Goal: Check status: Check status

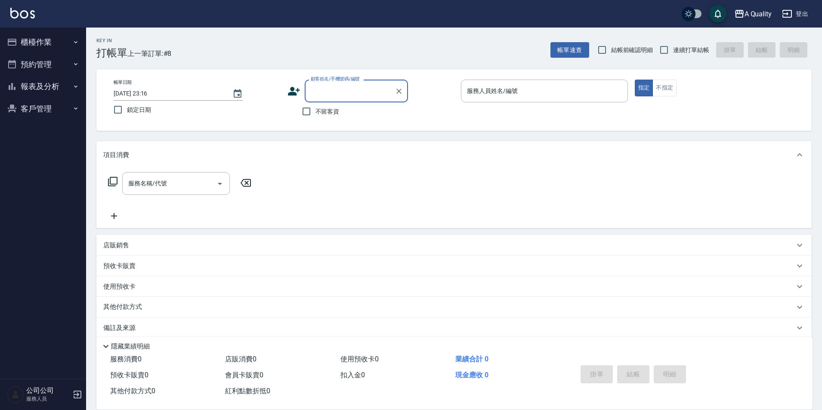
click at [46, 72] on button "預約管理" at bounding box center [42, 64] width 79 height 22
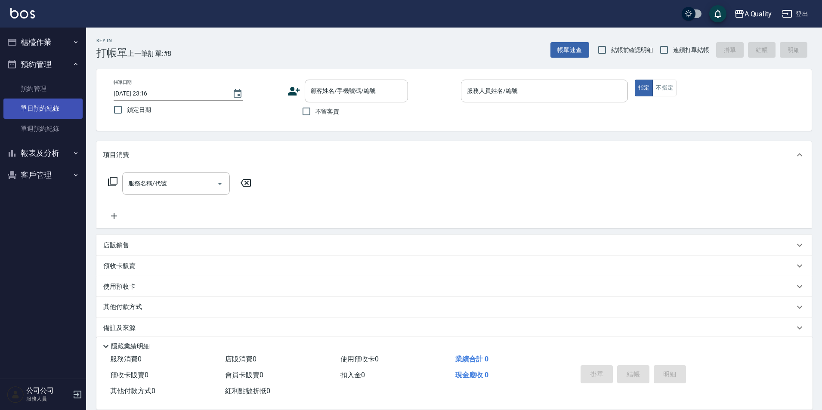
click at [59, 107] on link "單日預約紀錄" at bounding box center [42, 108] width 79 height 20
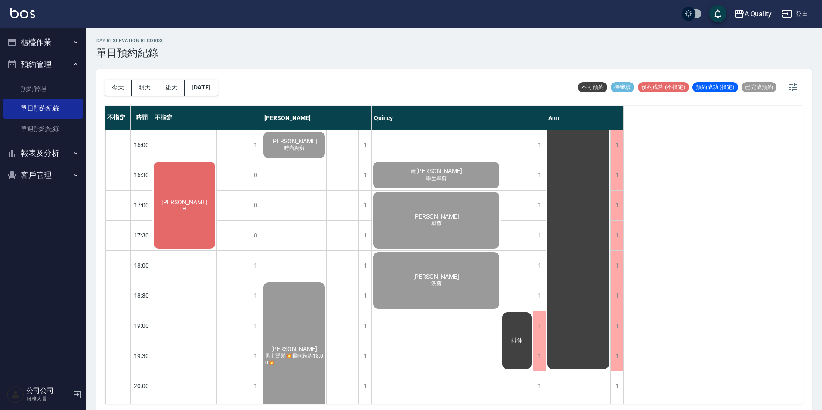
scroll to position [335, 0]
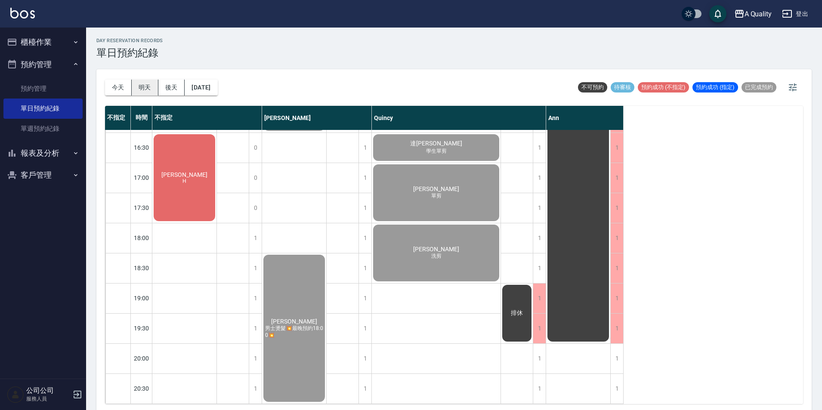
click at [155, 89] on button "明天" at bounding box center [145, 88] width 27 height 16
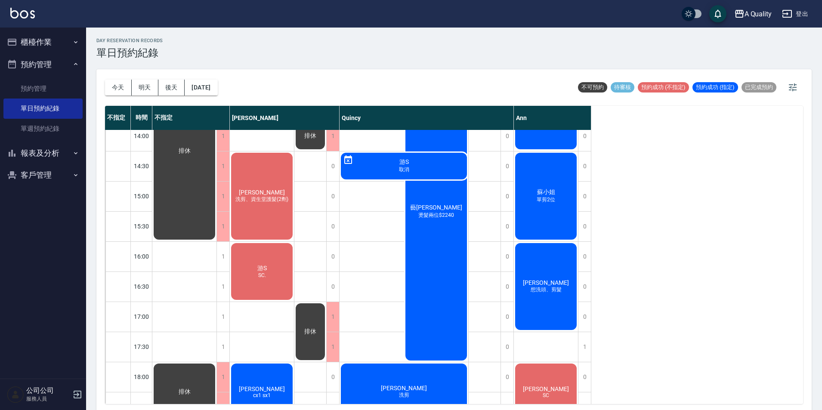
scroll to position [189, 0]
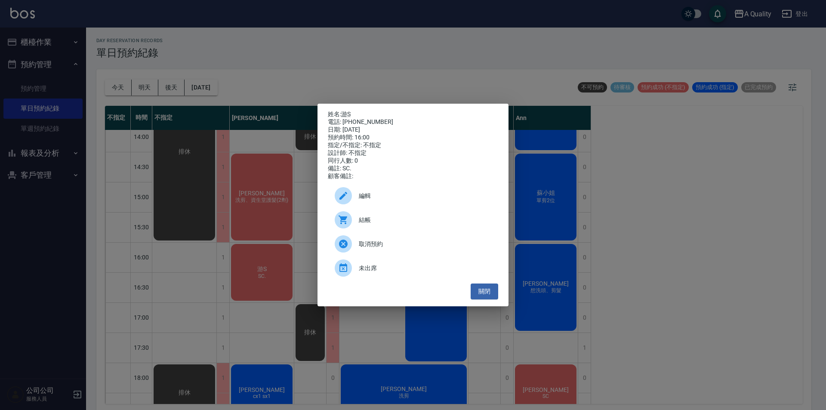
click at [670, 275] on div "姓名: 游S 電話: [PHONE_NUMBER] 日期: [DATE] 預約時間: 16:00 指定/不指定: 不指定 設計師: 不指定 同行人數: 0 備…" at bounding box center [413, 205] width 826 height 410
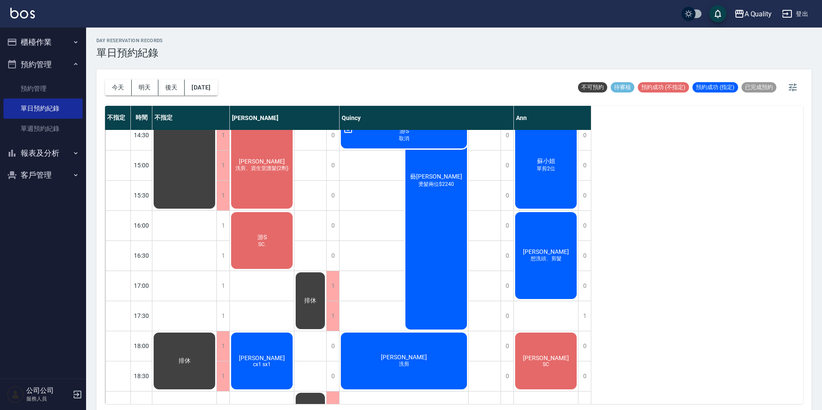
scroll to position [146, 0]
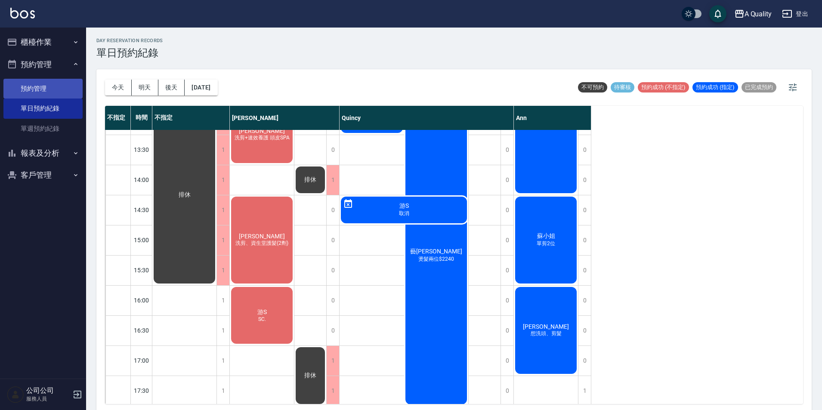
click at [49, 94] on link "預約管理" at bounding box center [42, 89] width 79 height 20
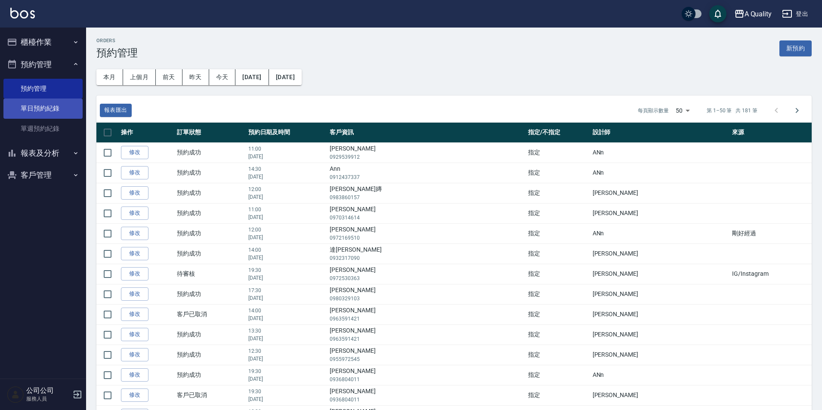
click at [52, 99] on link "單日預約紀錄" at bounding box center [42, 108] width 79 height 20
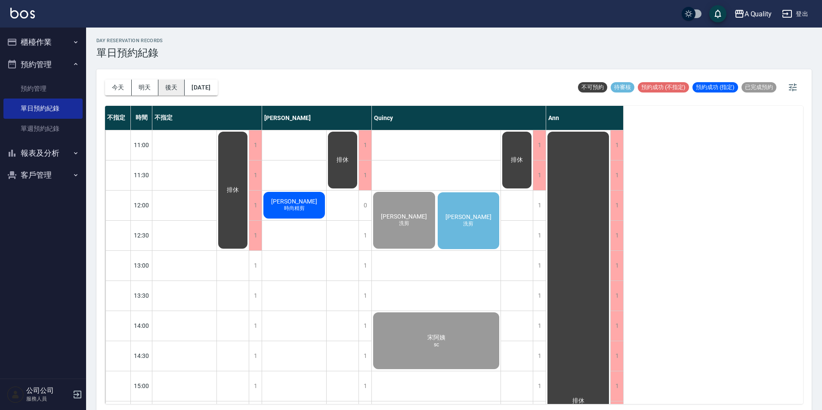
click at [176, 86] on button "後天" at bounding box center [171, 88] width 27 height 16
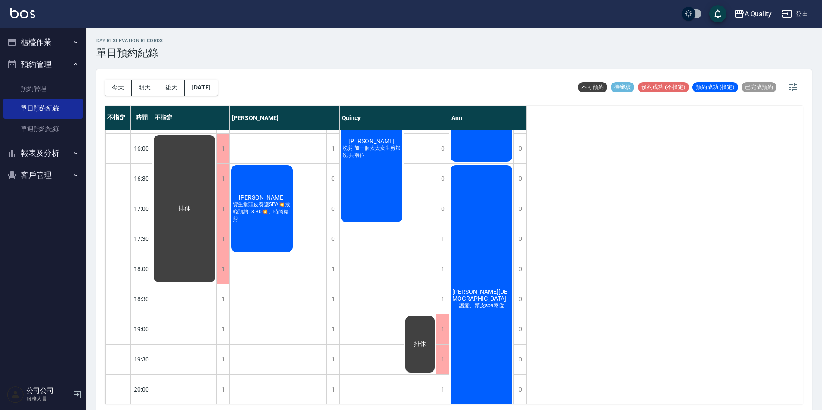
scroll to position [301, 0]
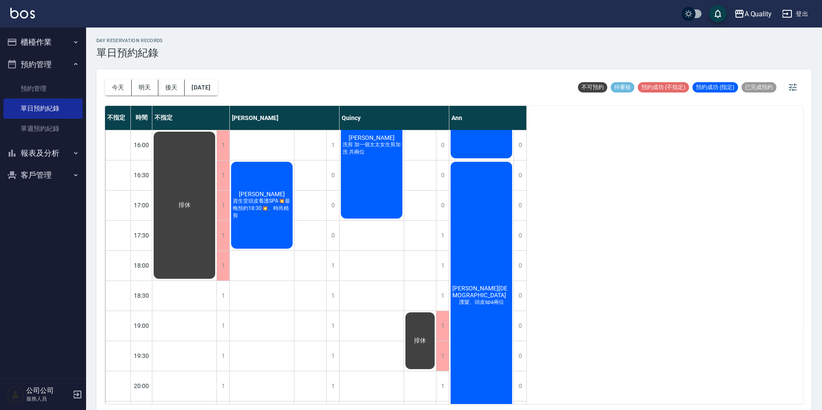
click at [43, 35] on button "櫃檯作業" at bounding box center [42, 42] width 79 height 22
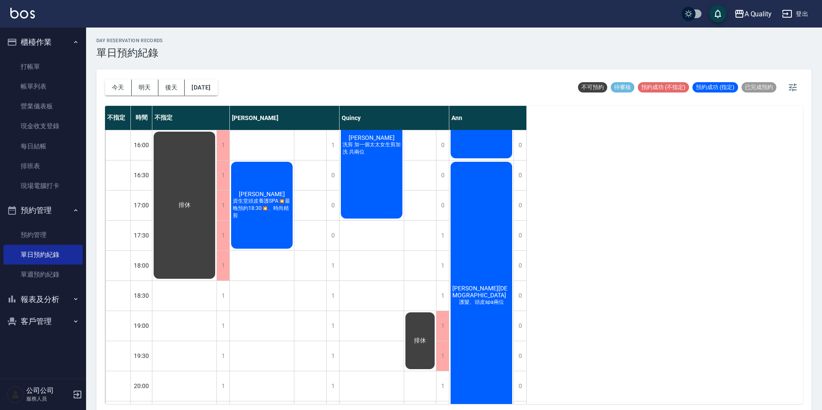
click at [47, 306] on button "報表及分析" at bounding box center [42, 299] width 79 height 22
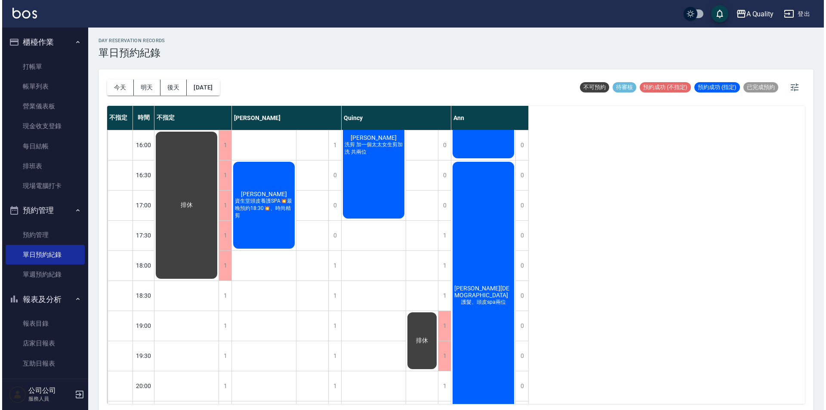
scroll to position [170, 0]
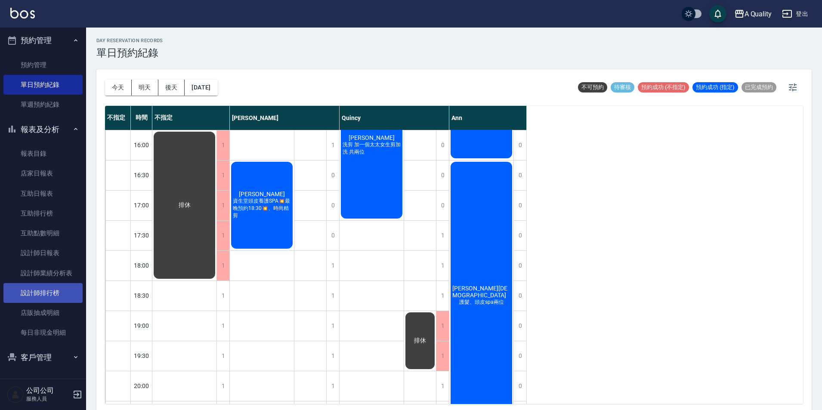
click at [50, 294] on link "設計師排行榜" at bounding box center [42, 293] width 79 height 20
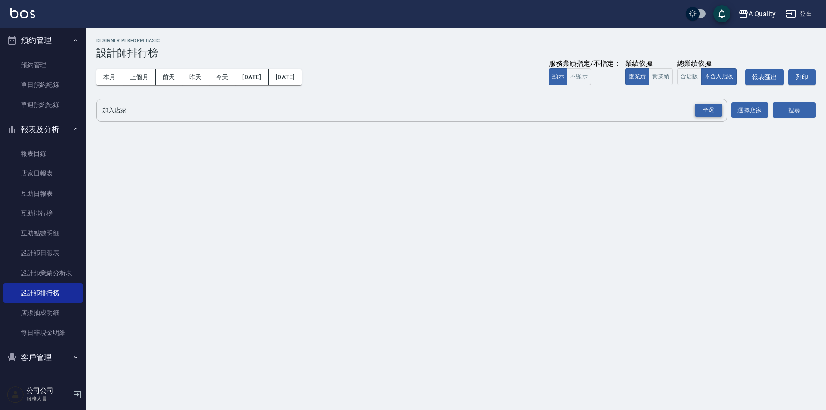
click at [713, 113] on div "全選" at bounding box center [709, 110] width 28 height 13
click at [807, 113] on button "搜尋" at bounding box center [793, 111] width 43 height 16
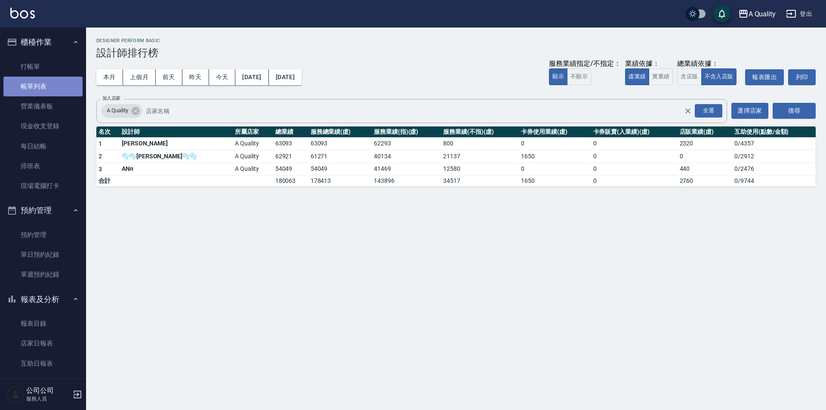
click at [44, 85] on link "帳單列表" at bounding box center [42, 87] width 79 height 20
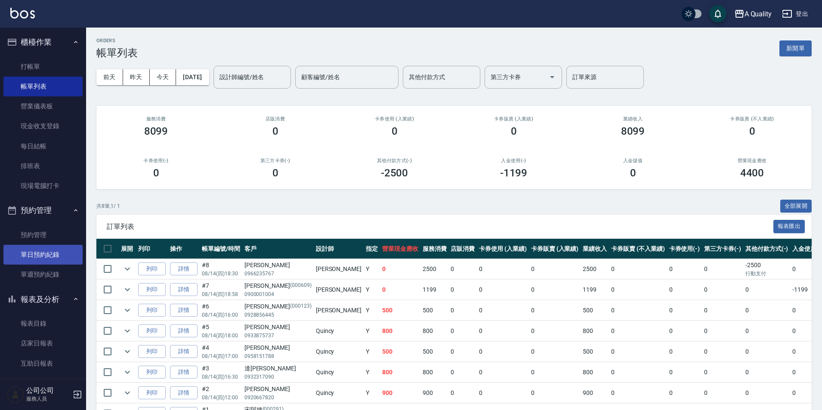
click at [47, 250] on link "單日預約紀錄" at bounding box center [42, 255] width 79 height 20
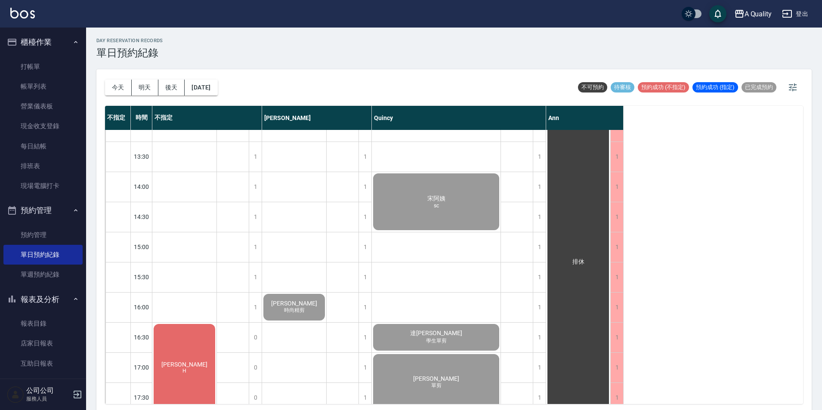
scroll to position [172, 0]
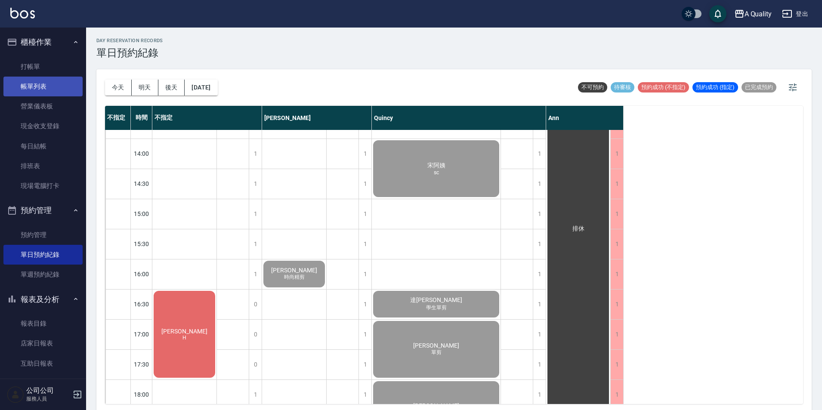
click at [31, 91] on link "帳單列表" at bounding box center [42, 87] width 79 height 20
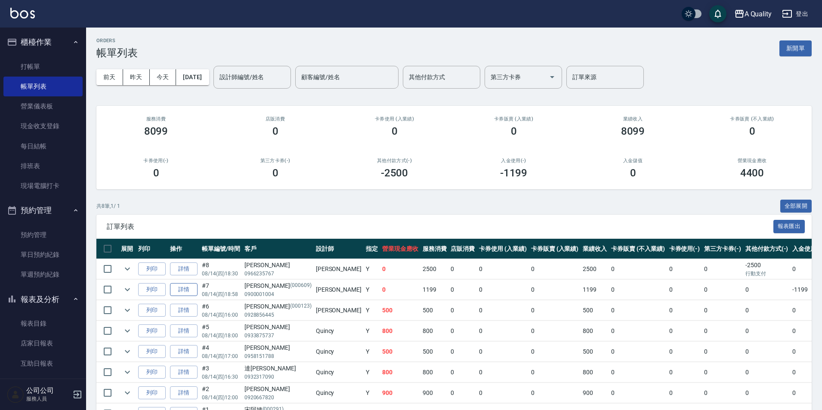
click at [187, 287] on link "詳情" at bounding box center [184, 289] width 28 height 13
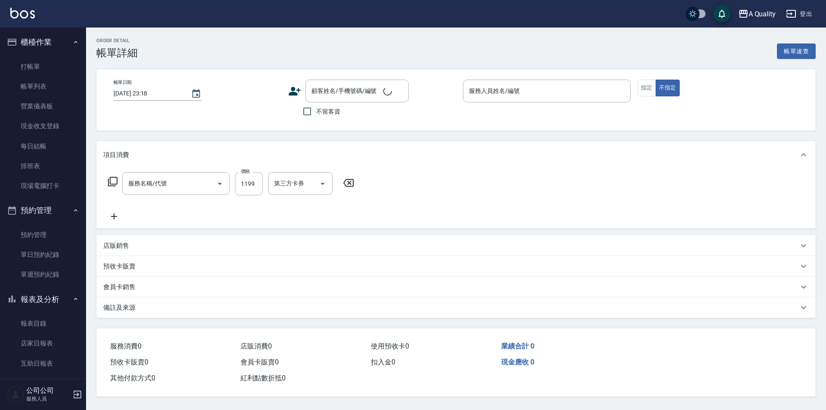
type input "[DATE] 18:58"
type input "[PERSON_NAME](無代號)"
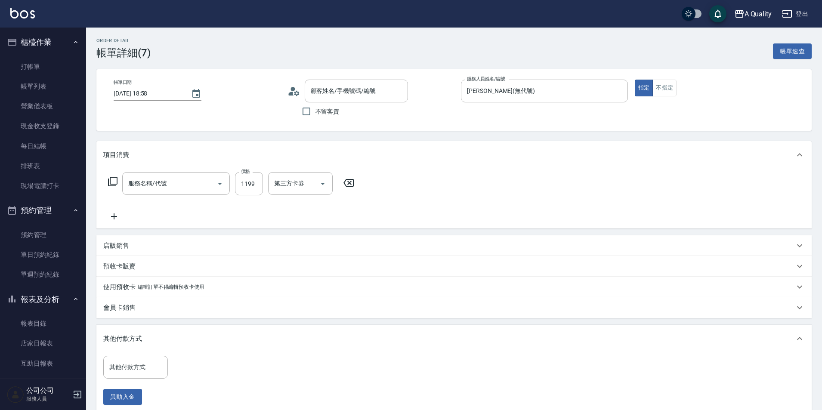
type input "[PERSON_NAME]/0900001004/000609"
type input "深層頭皮養護(603)"
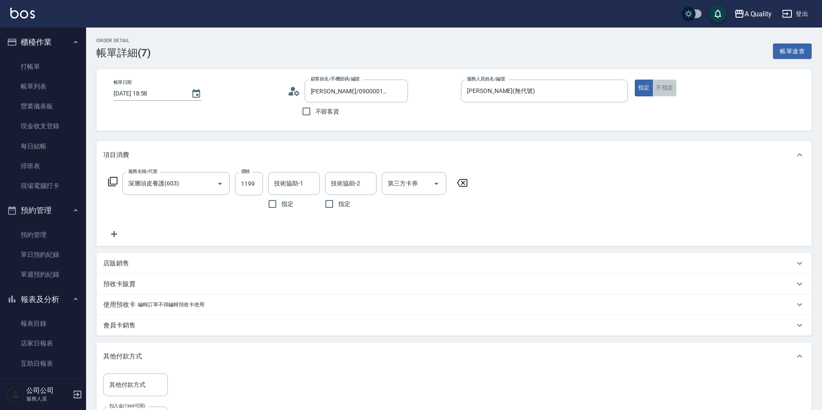
click at [660, 94] on button "不指定" at bounding box center [664, 88] width 24 height 17
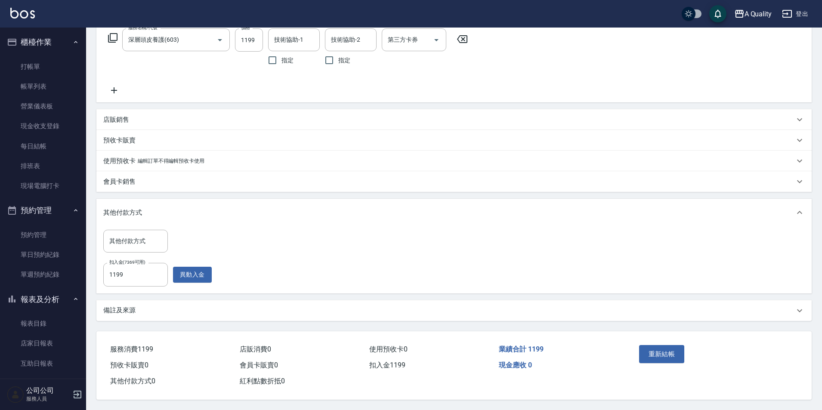
scroll to position [148, 0]
click at [659, 345] on button "重新結帳" at bounding box center [662, 354] width 46 height 18
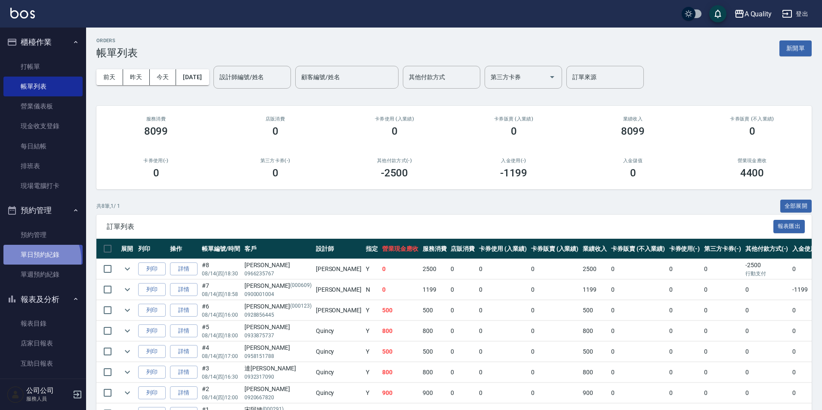
click at [36, 260] on link "單日預約紀錄" at bounding box center [42, 255] width 79 height 20
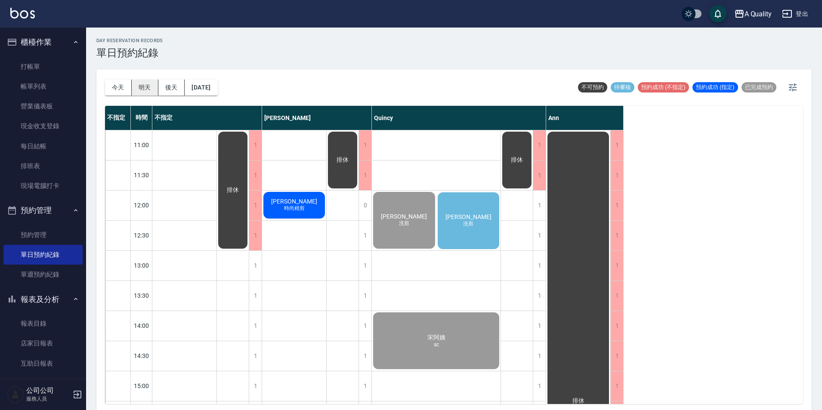
click at [142, 92] on button "明天" at bounding box center [145, 88] width 27 height 16
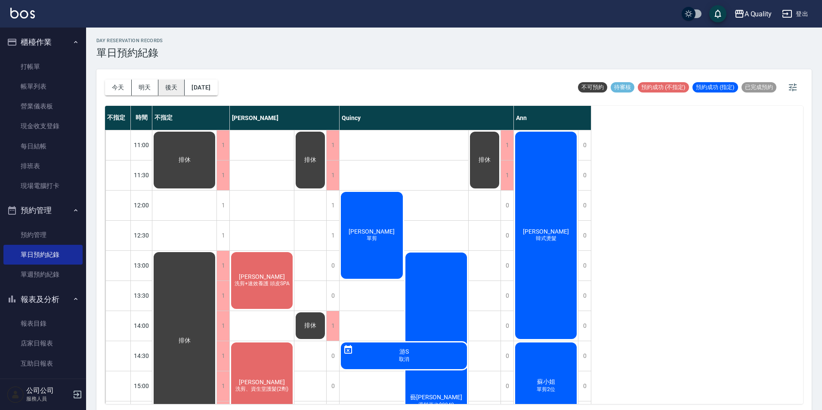
click at [167, 82] on button "後天" at bounding box center [171, 88] width 27 height 16
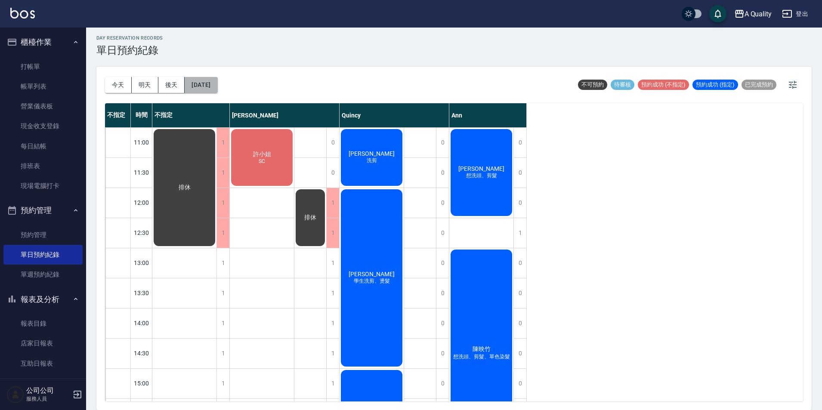
click at [217, 89] on button "[DATE]" at bounding box center [201, 85] width 33 height 16
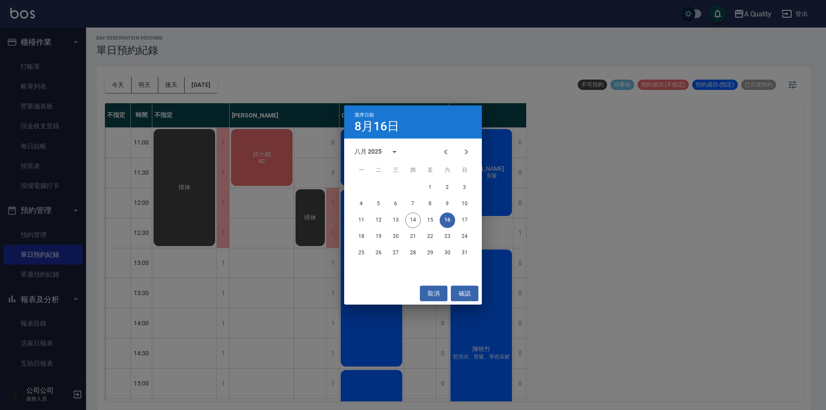
click at [456, 218] on div "11 12 13 14 15 16 17" at bounding box center [413, 219] width 138 height 15
click at [468, 220] on button "17" at bounding box center [464, 219] width 15 height 15
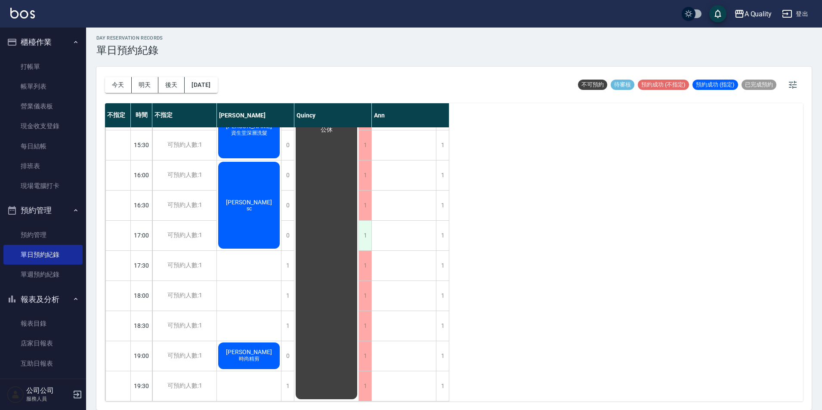
scroll to position [275, 0]
click at [266, 129] on span "[PERSON_NAME]" at bounding box center [248, 126] width 49 height 7
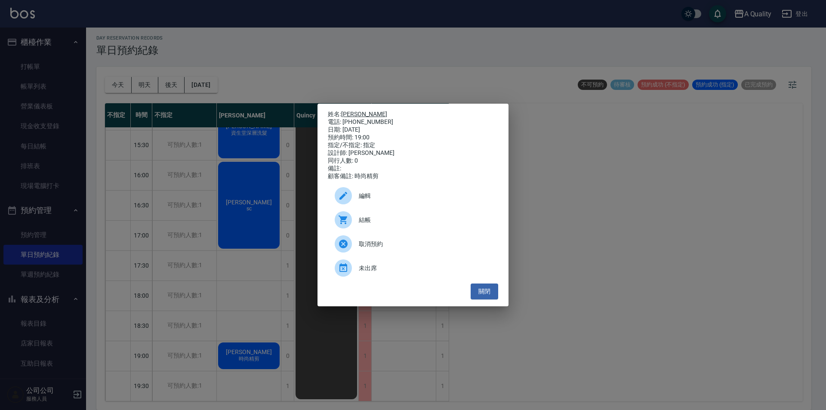
click at [367, 111] on link "[PERSON_NAME]" at bounding box center [364, 114] width 46 height 7
click at [491, 294] on button "關閉" at bounding box center [485, 291] width 28 height 16
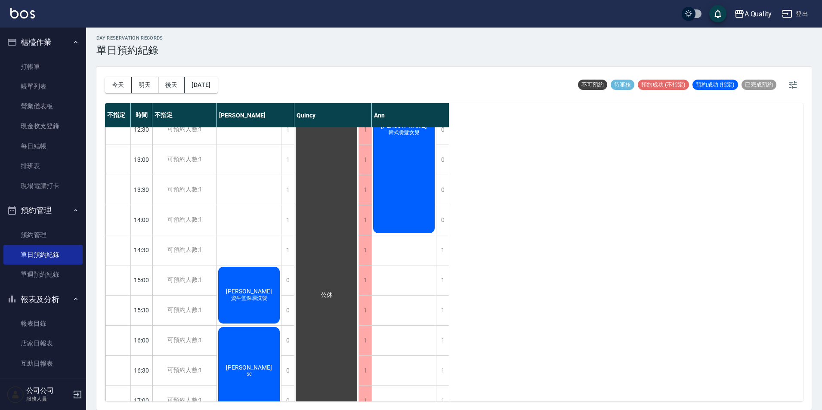
scroll to position [103, 0]
click at [214, 91] on button "[DATE]" at bounding box center [201, 85] width 33 height 16
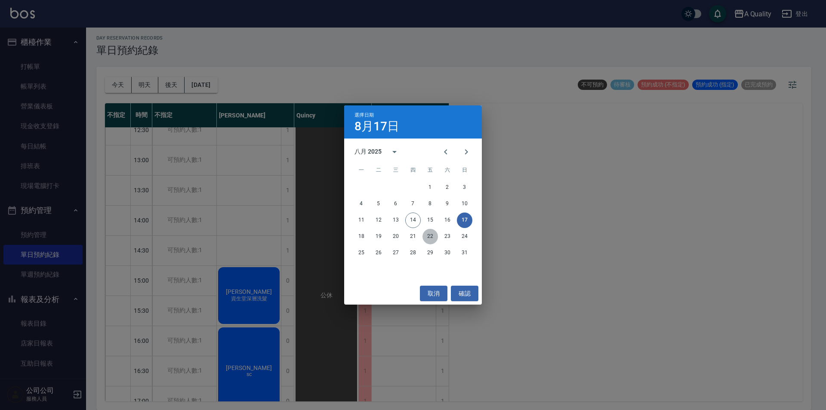
click at [429, 234] on button "22" at bounding box center [429, 236] width 15 height 15
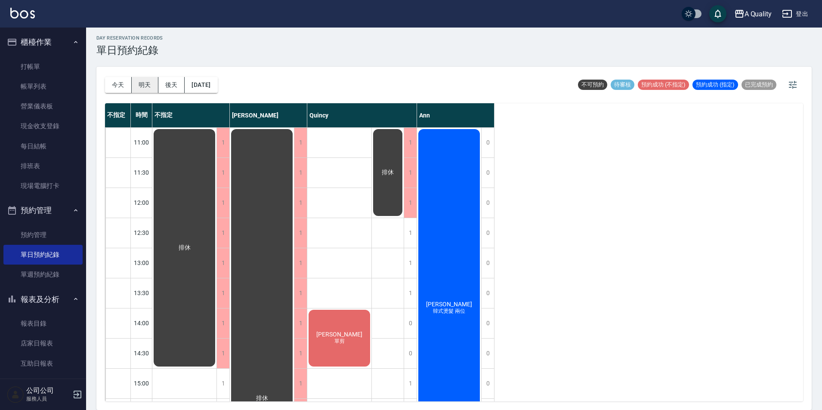
click at [138, 88] on button "明天" at bounding box center [145, 85] width 27 height 16
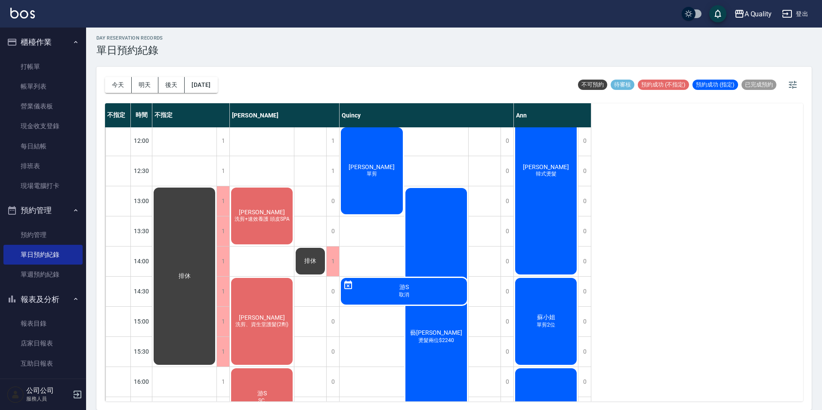
scroll to position [172, 0]
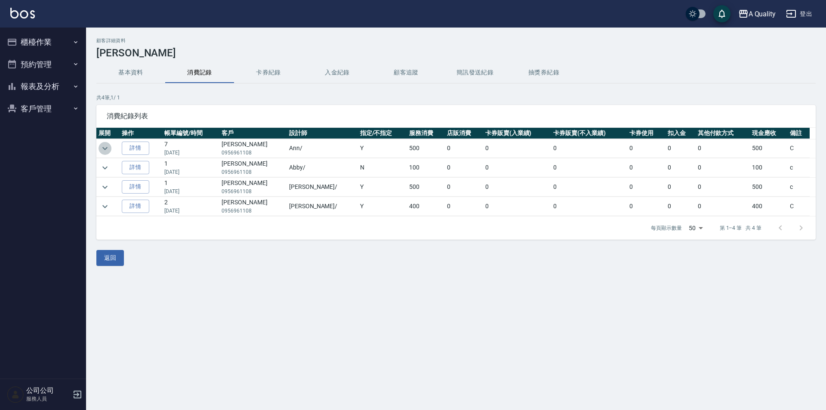
click at [104, 150] on icon "expand row" at bounding box center [105, 148] width 10 height 10
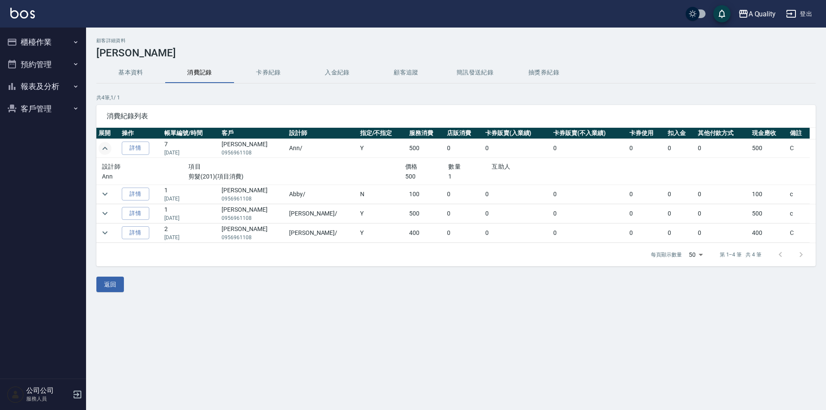
click at [104, 150] on icon "expand row" at bounding box center [105, 148] width 10 height 10
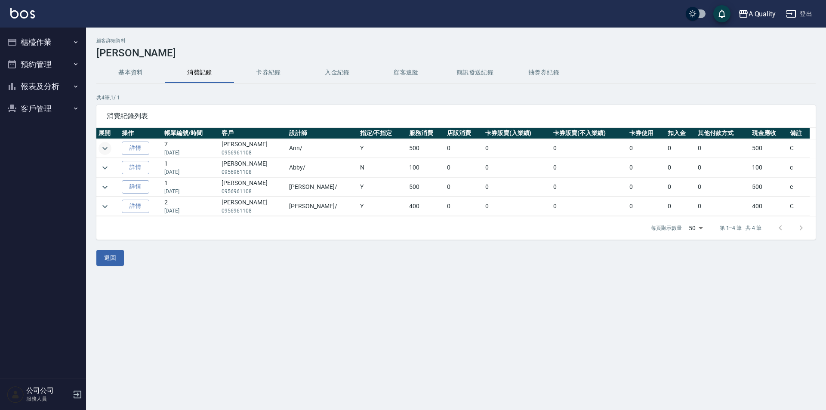
click at [42, 66] on button "預約管理" at bounding box center [42, 64] width 79 height 22
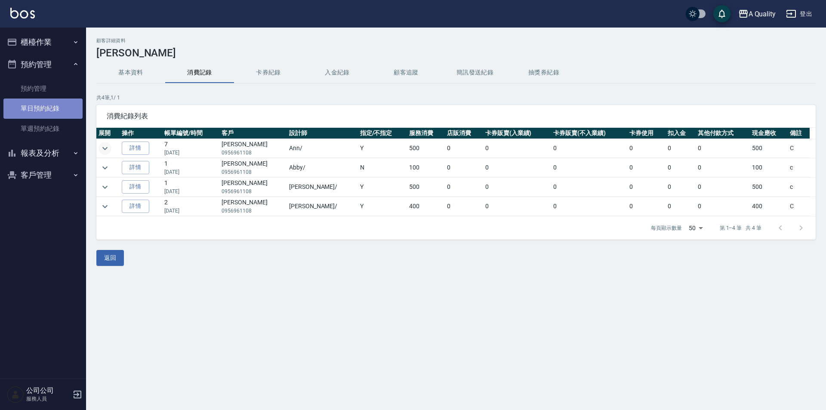
click at [45, 117] on link "單日預約紀錄" at bounding box center [42, 108] width 79 height 20
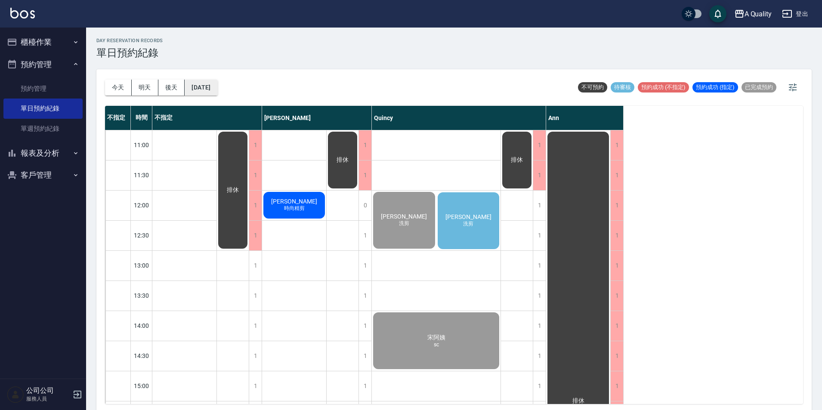
click at [199, 92] on button "[DATE]" at bounding box center [201, 88] width 33 height 16
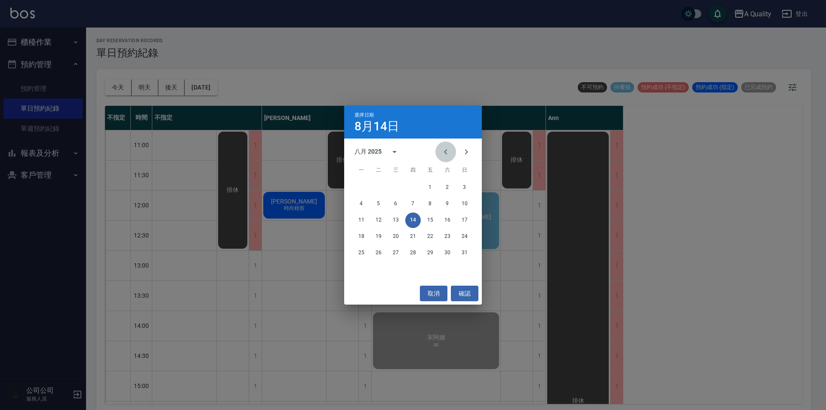
click at [441, 156] on icon "Previous month" at bounding box center [445, 152] width 10 height 10
click at [465, 248] on button "29" at bounding box center [464, 252] width 15 height 15
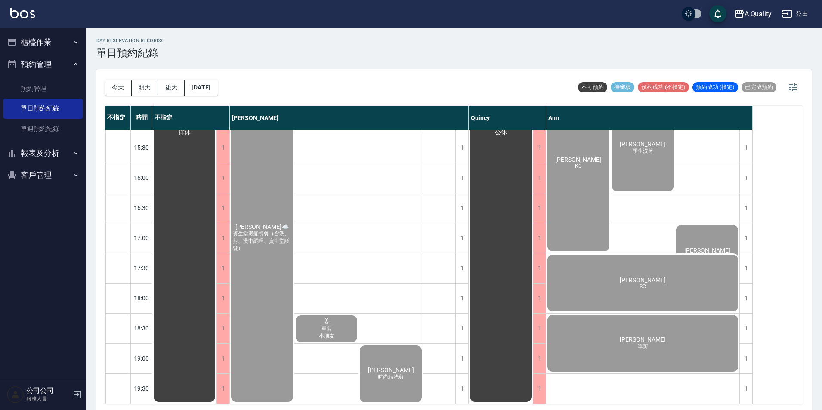
scroll to position [275, 0]
